Goal: Task Accomplishment & Management: Manage account settings

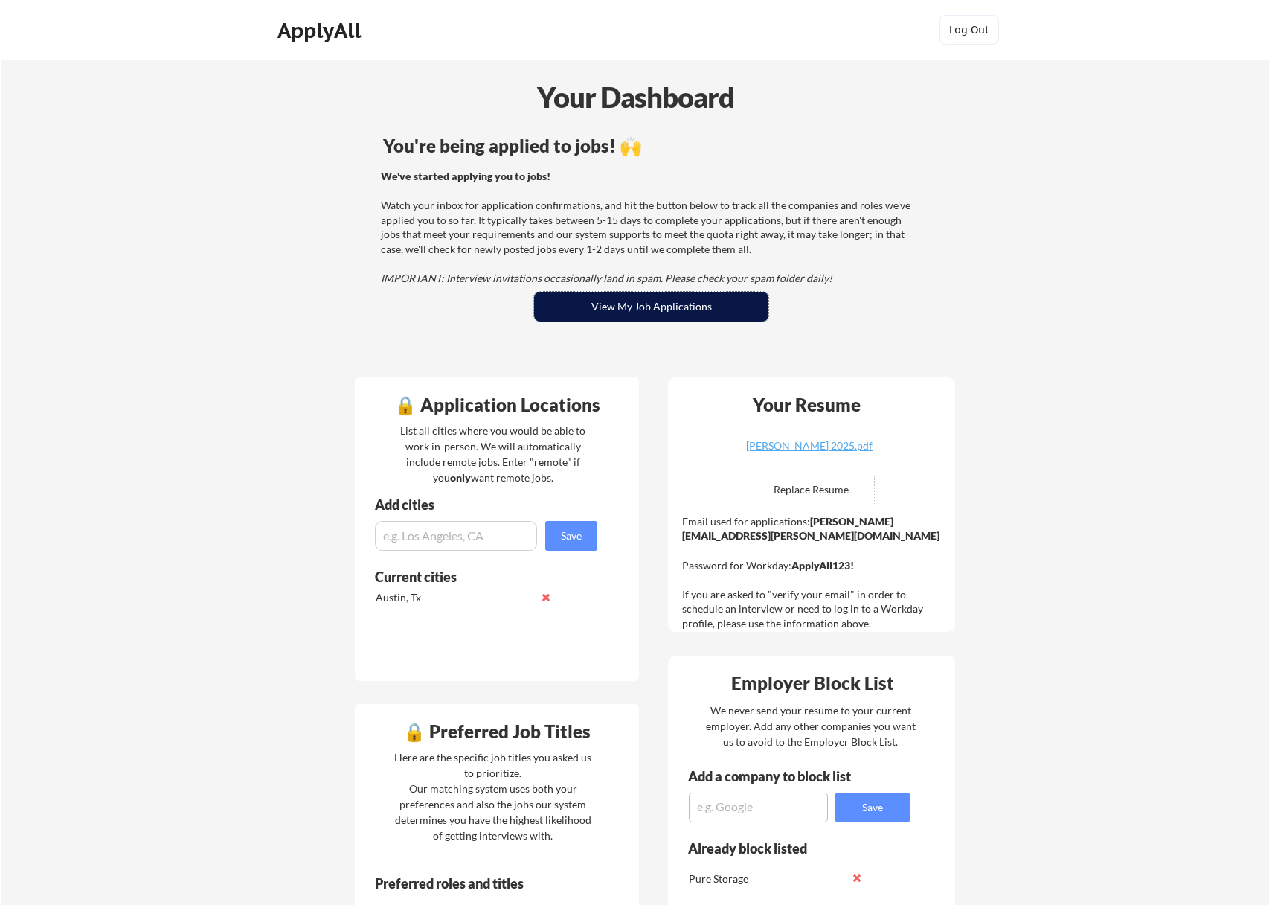
click at [618, 298] on button "View My Job Applications" at bounding box center [651, 307] width 234 height 30
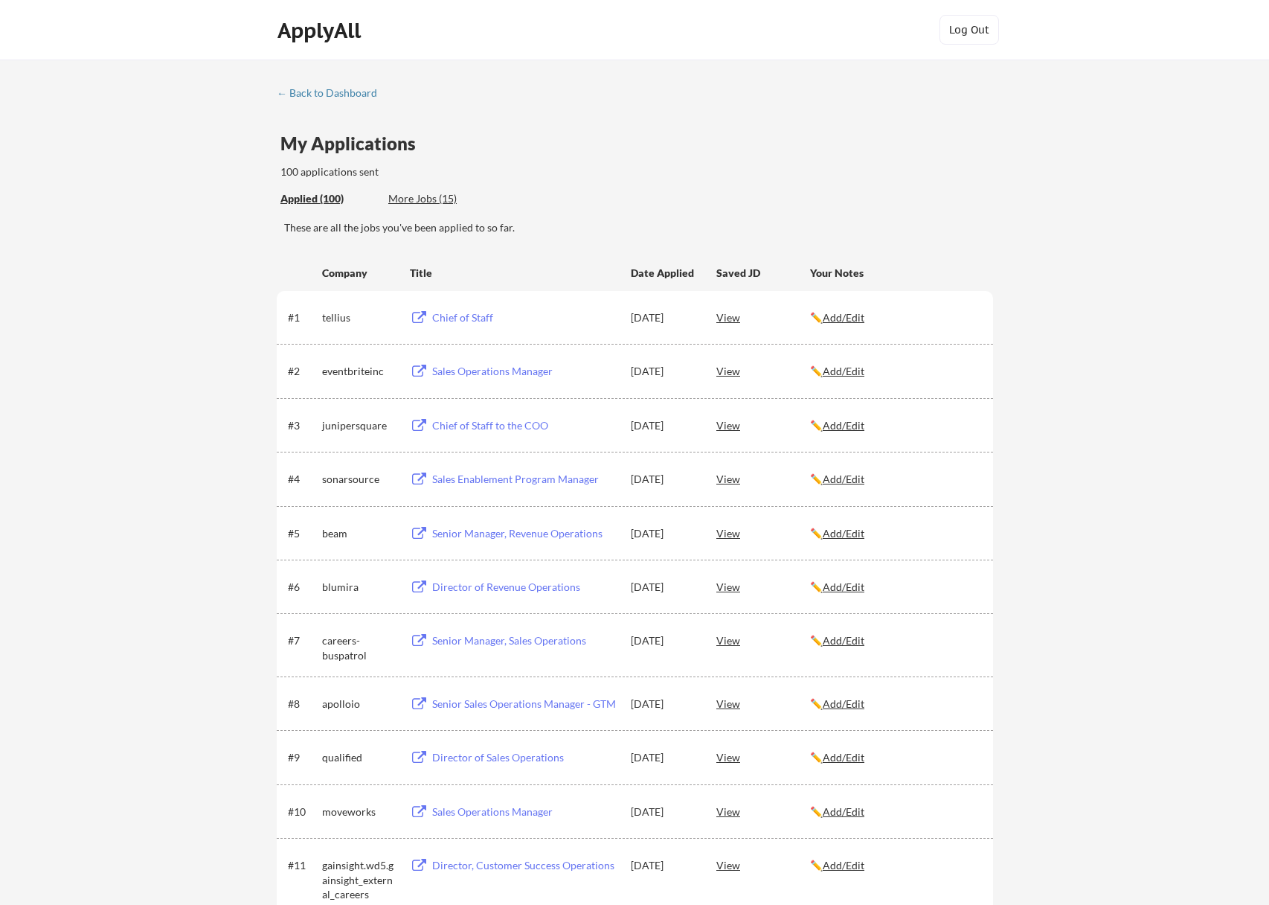
click at [622, 135] on div "My Applications 100 applications sent" at bounding box center [637, 157] width 713 height 45
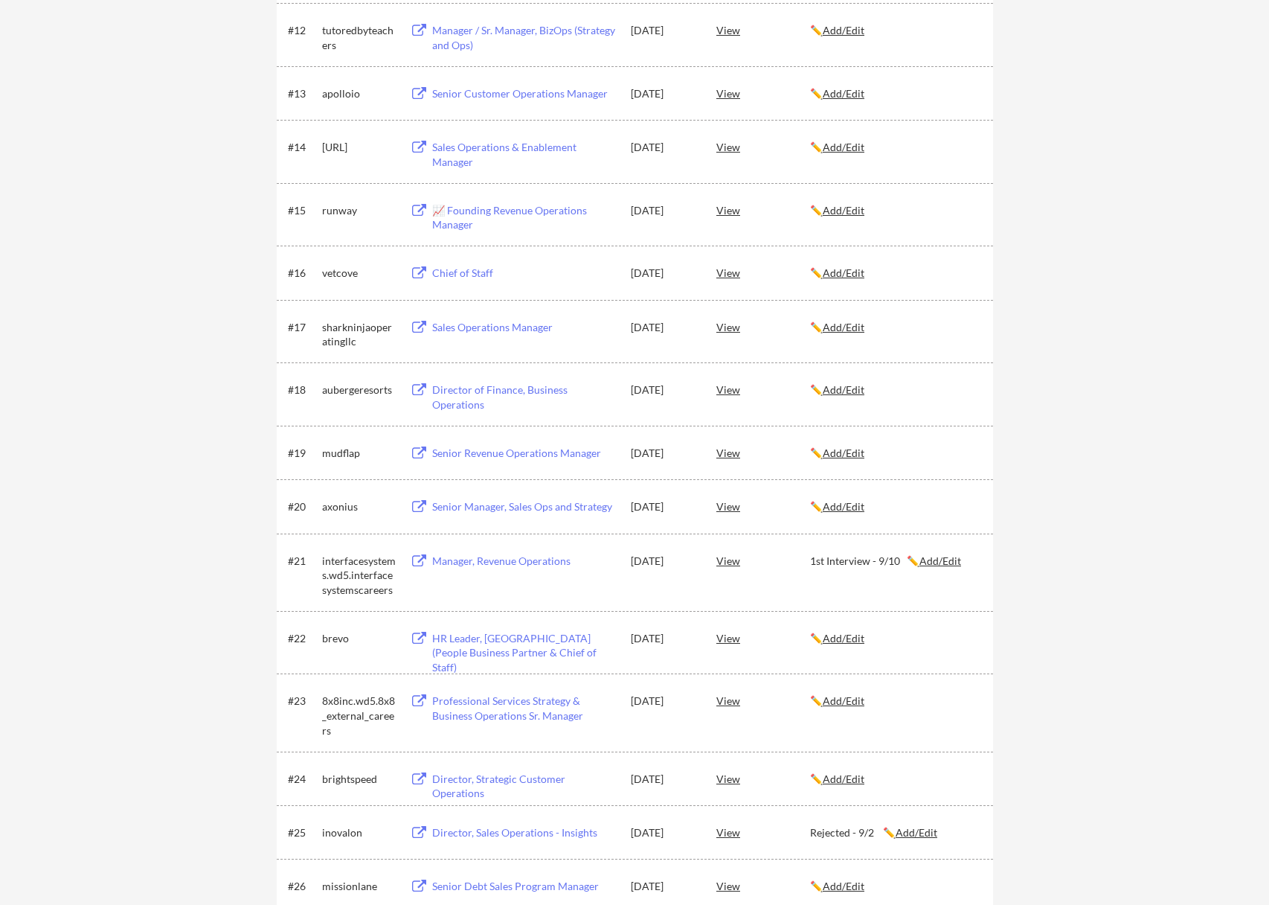
click at [513, 446] on div "Senior Revenue Operations Manager" at bounding box center [524, 453] width 185 height 15
click at [859, 450] on u "Add/Edit" at bounding box center [844, 452] width 42 height 13
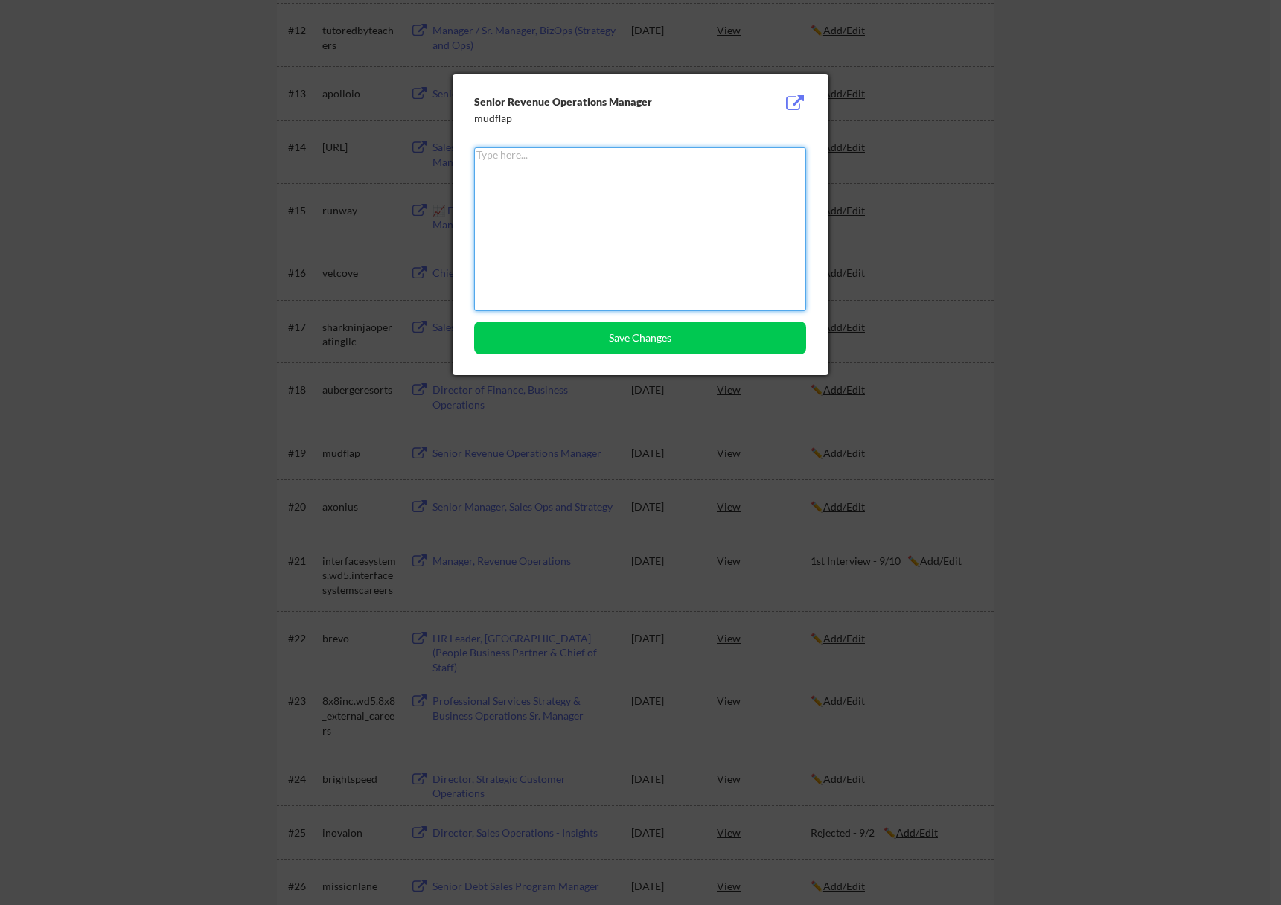
click at [642, 185] on textarea at bounding box center [640, 229] width 332 height 164
type textarea "1st Interview - TBD"
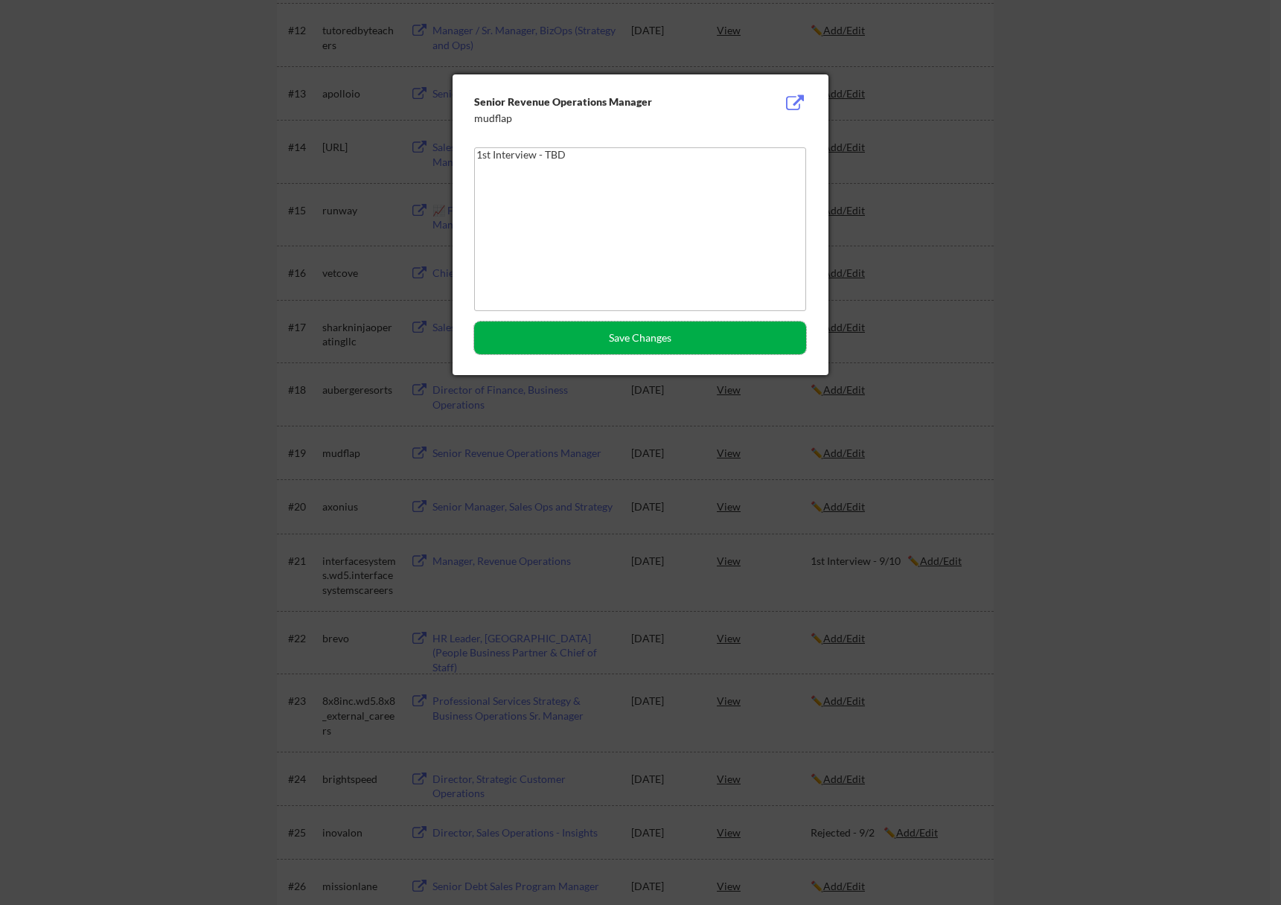
click at [661, 336] on button "Save Changes" at bounding box center [640, 337] width 332 height 33
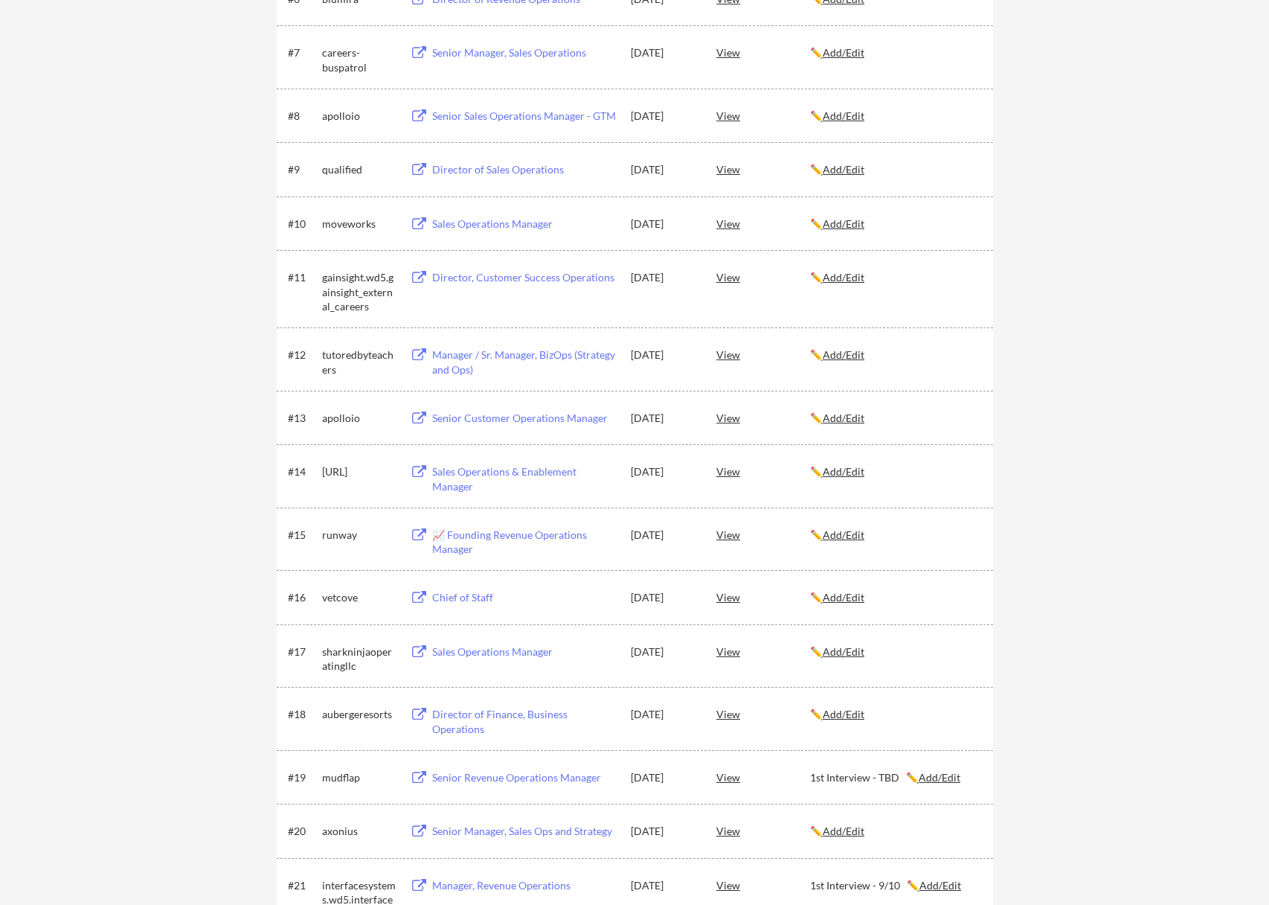
scroll to position [595, 0]
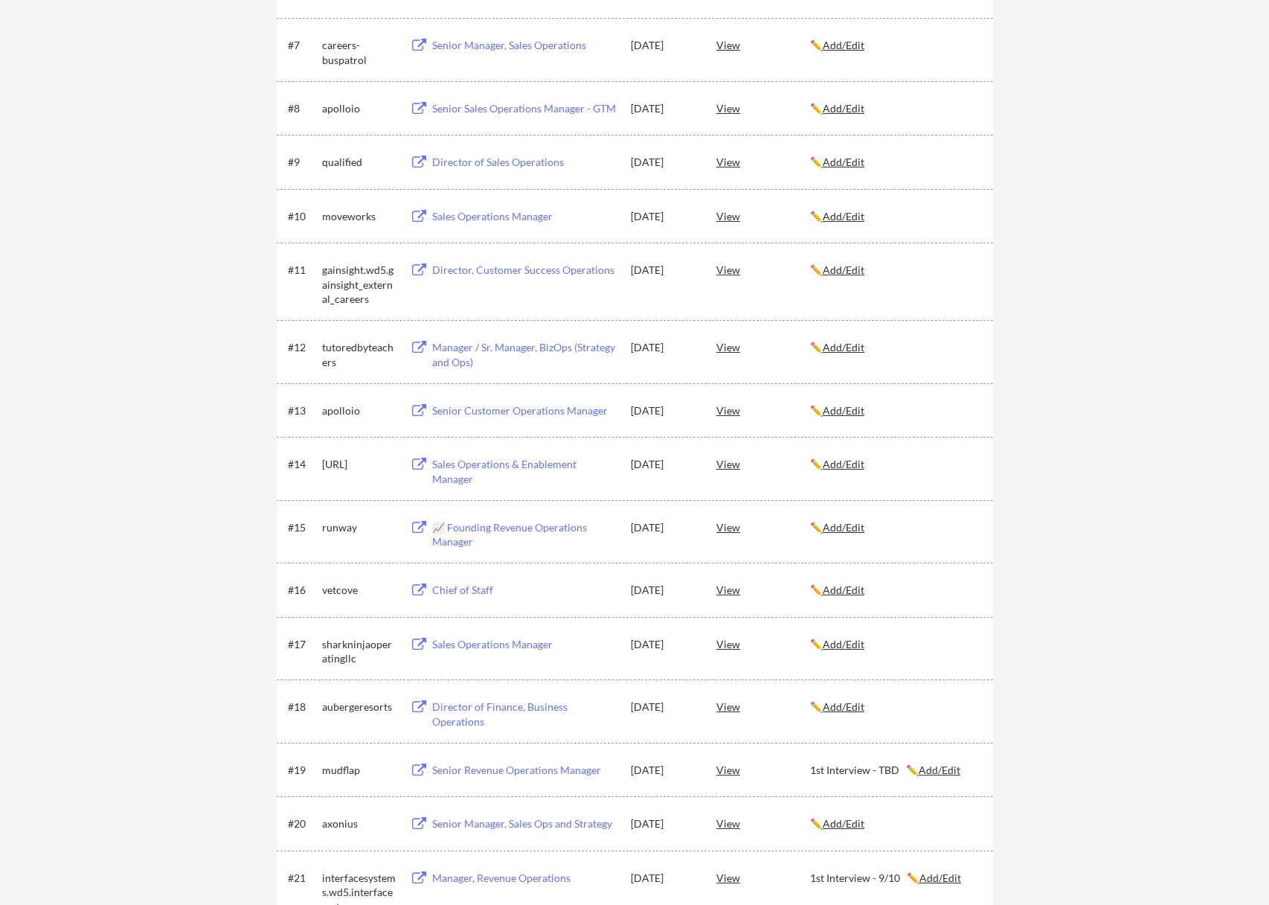
click at [859, 702] on u "Add/Edit" at bounding box center [844, 706] width 42 height 13
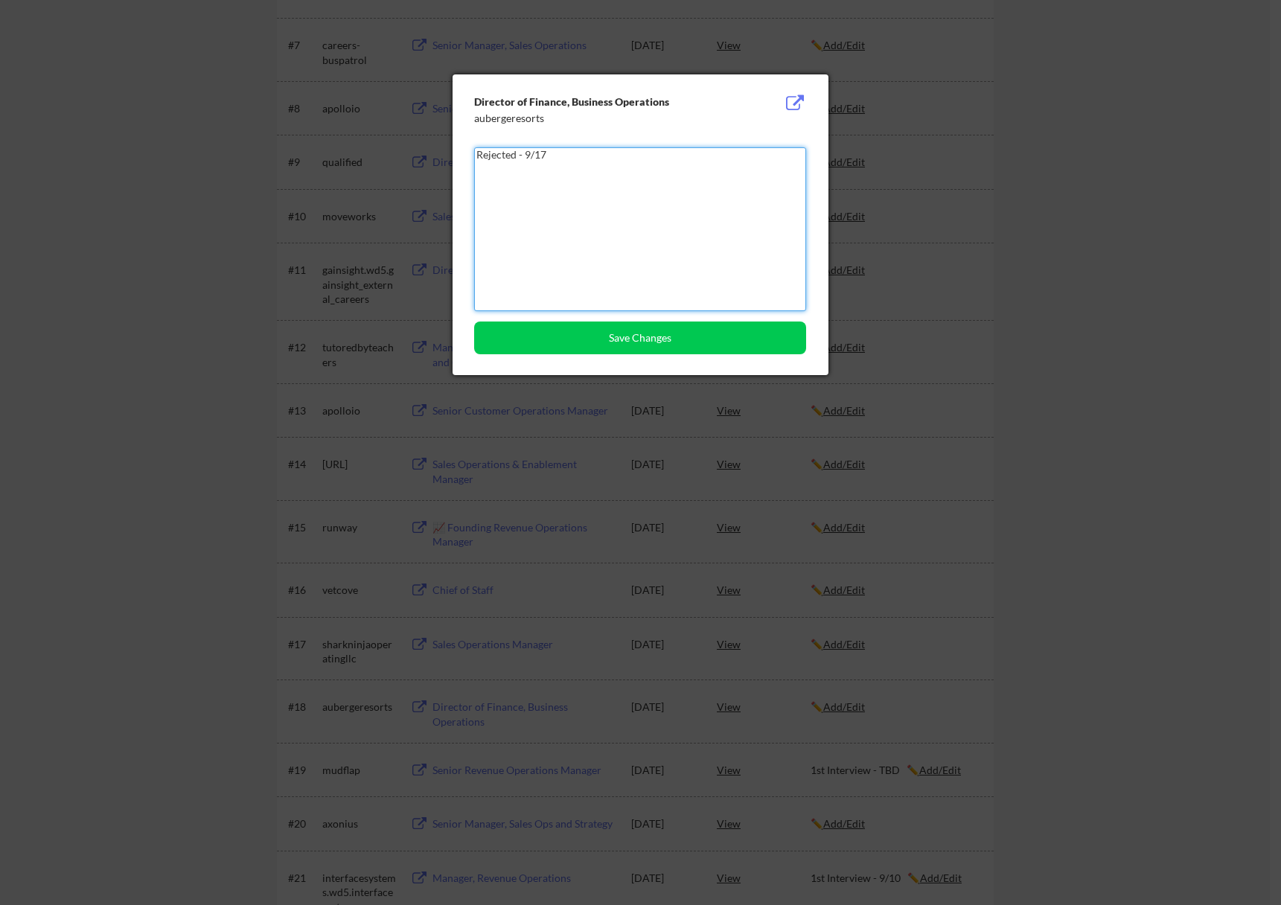
type textarea "Rejected - 9/17"
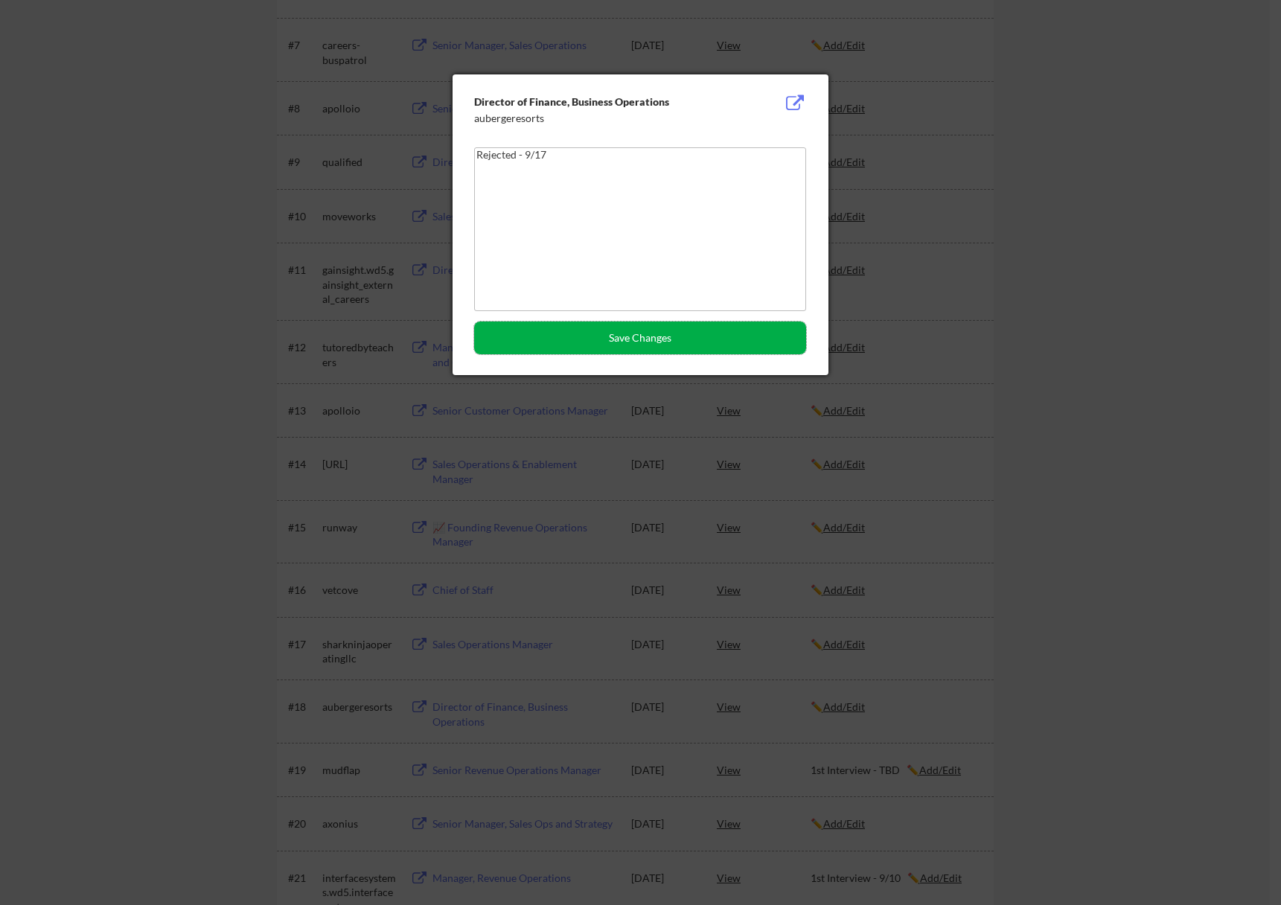
click at [641, 335] on button "Save Changes" at bounding box center [640, 337] width 332 height 33
